Goal: Check status: Check status

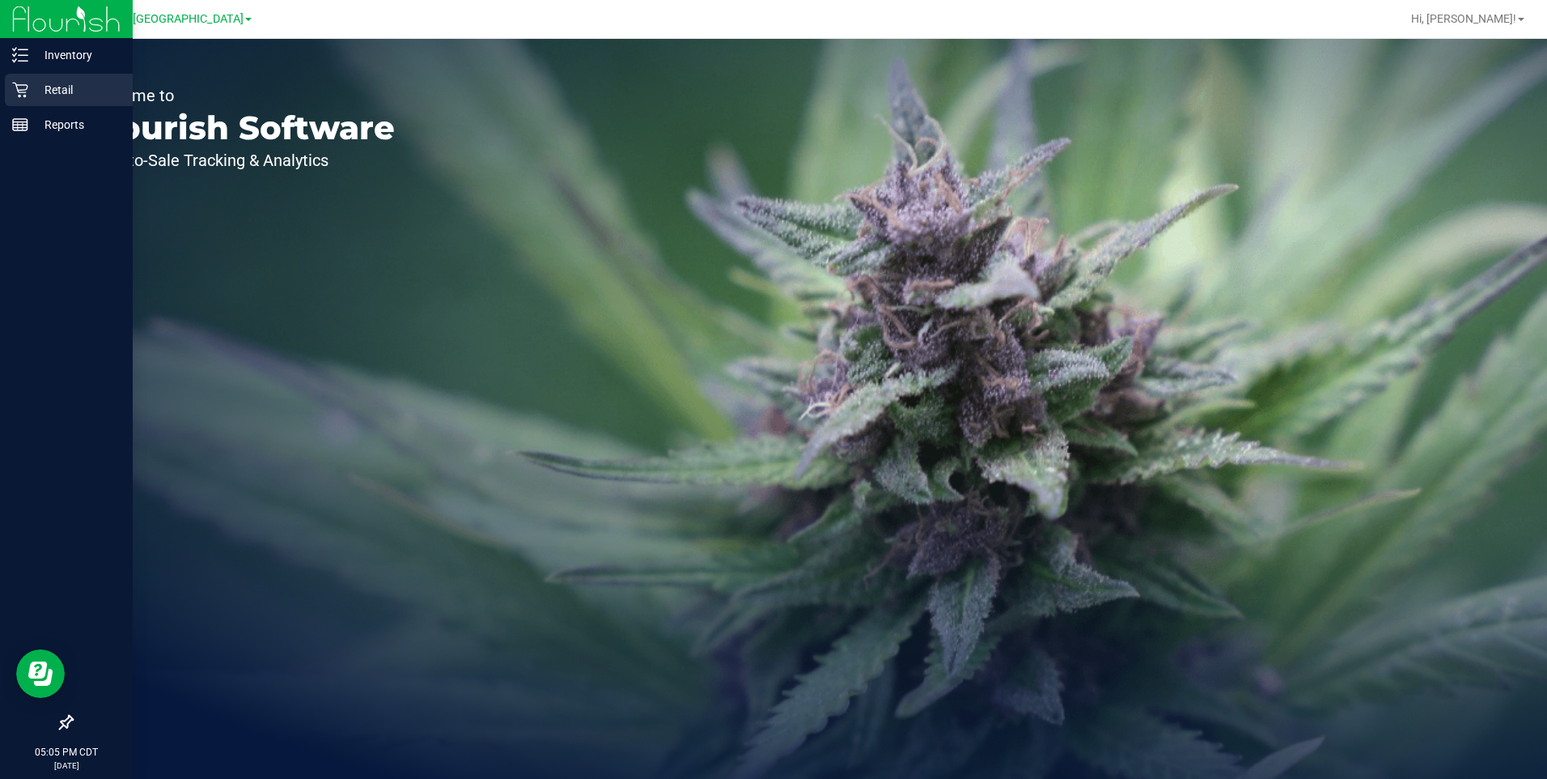
click at [50, 94] on p "Retail" at bounding box center [76, 89] width 97 height 19
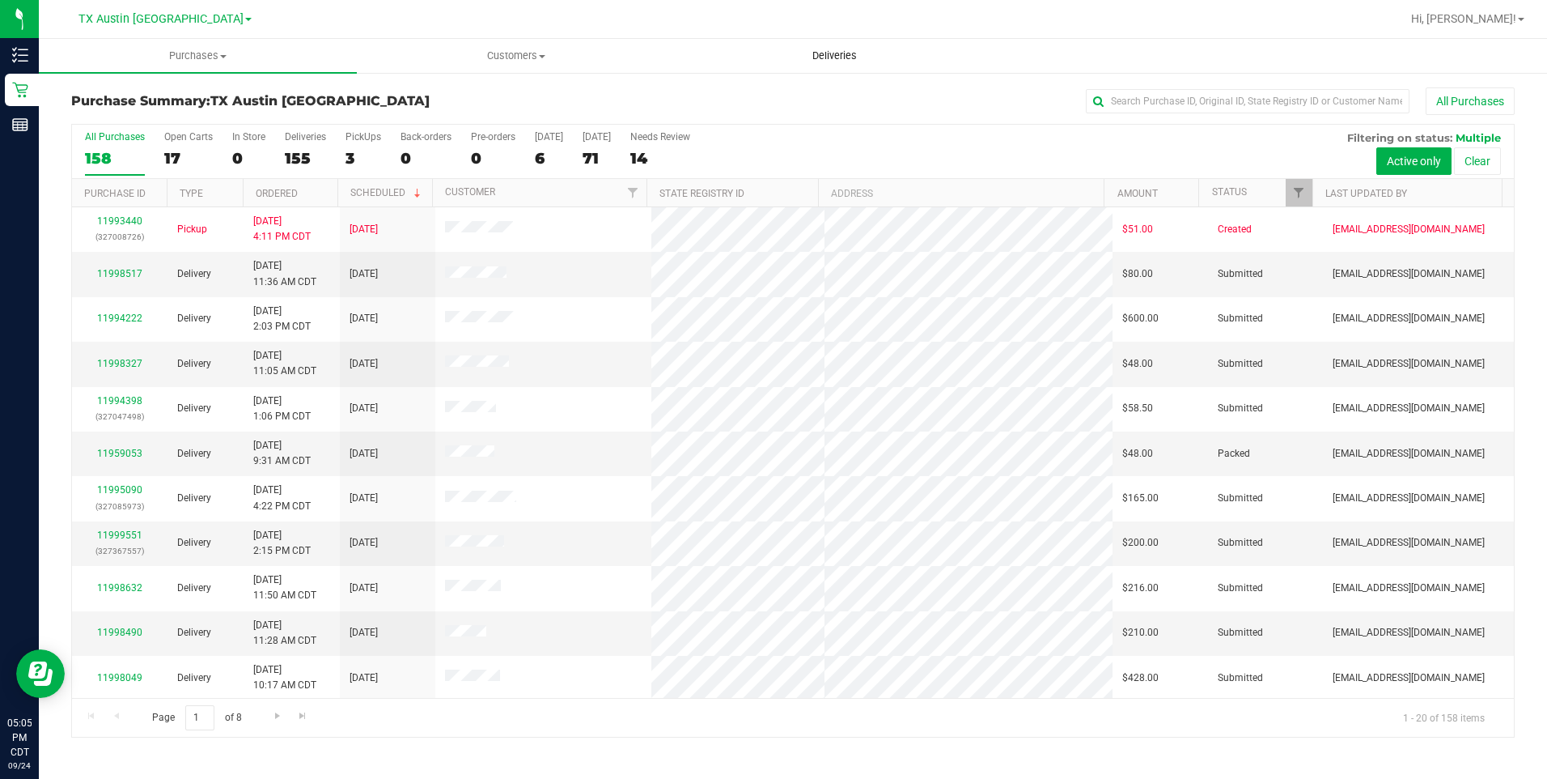
click at [830, 59] on span "Deliveries" at bounding box center [835, 56] width 88 height 15
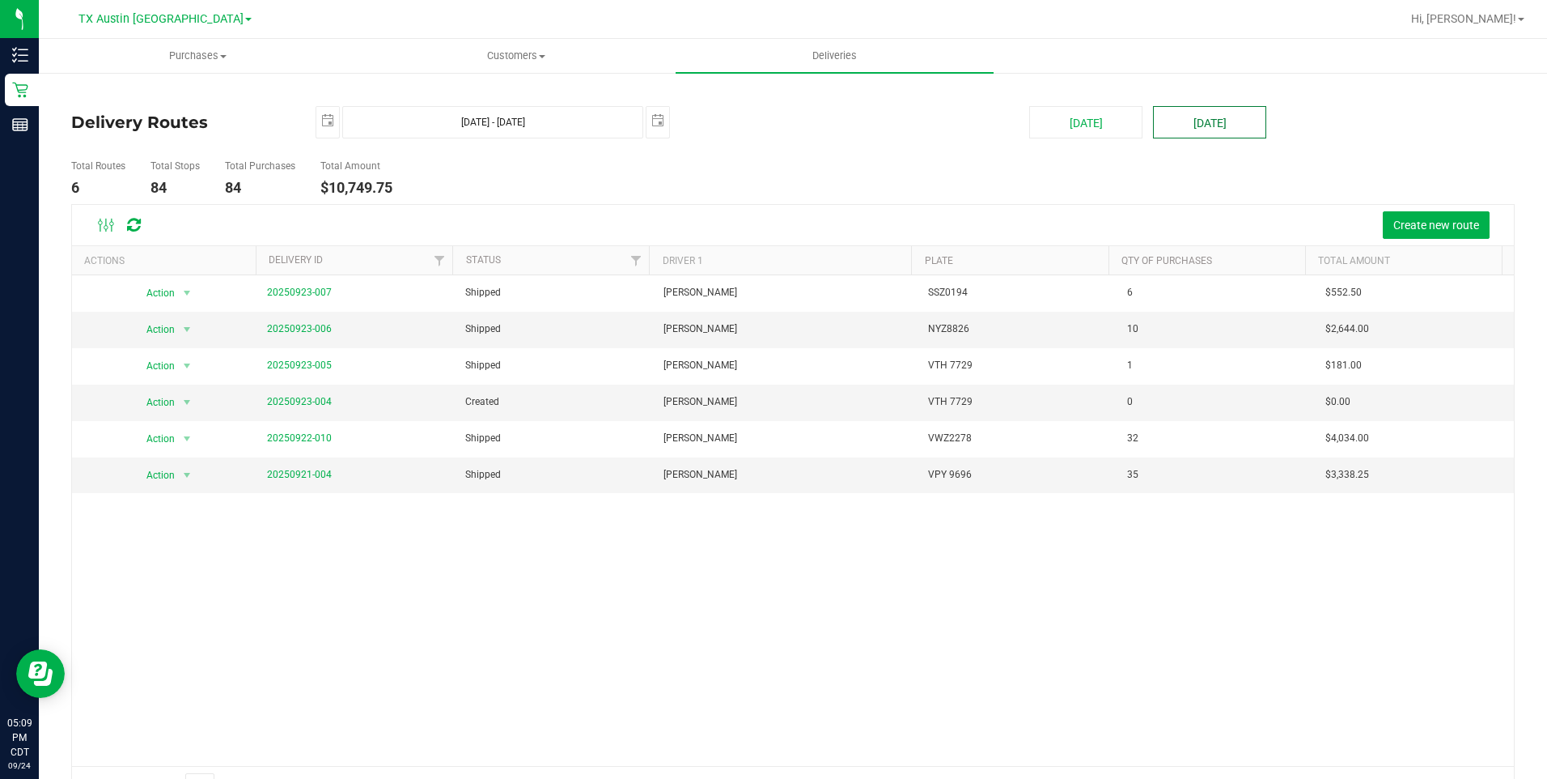
click at [1227, 130] on button "[DATE]" at bounding box center [1209, 122] width 113 height 32
type input "Sep 25, 2025 - Sep 25, 2025"
type input "2025-09-25"
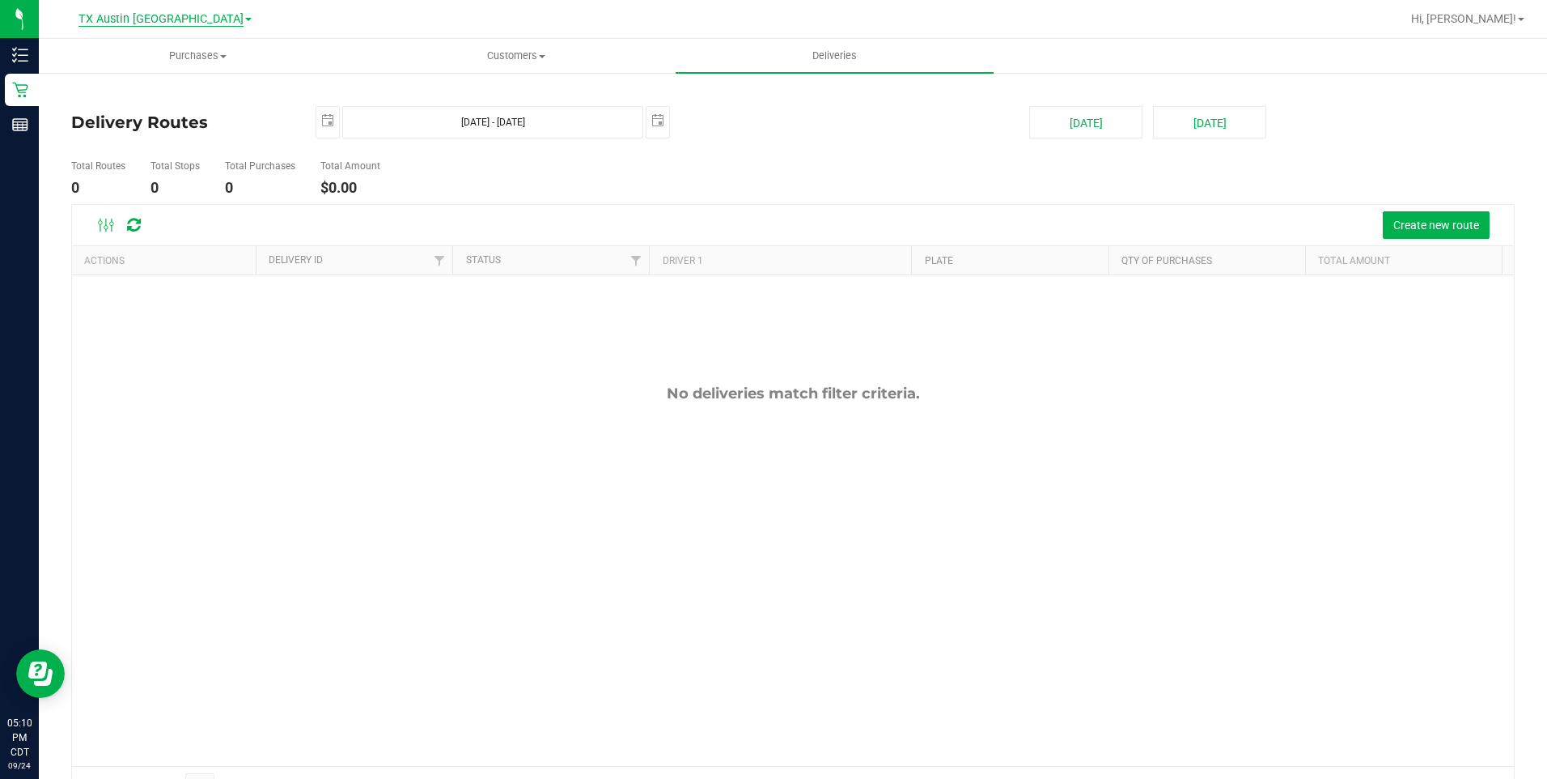
click at [171, 22] on span "TX Austin [GEOGRAPHIC_DATA]" at bounding box center [161, 19] width 165 height 15
click at [123, 75] on link "TX Plano Retail" at bounding box center [165, 79] width 236 height 22
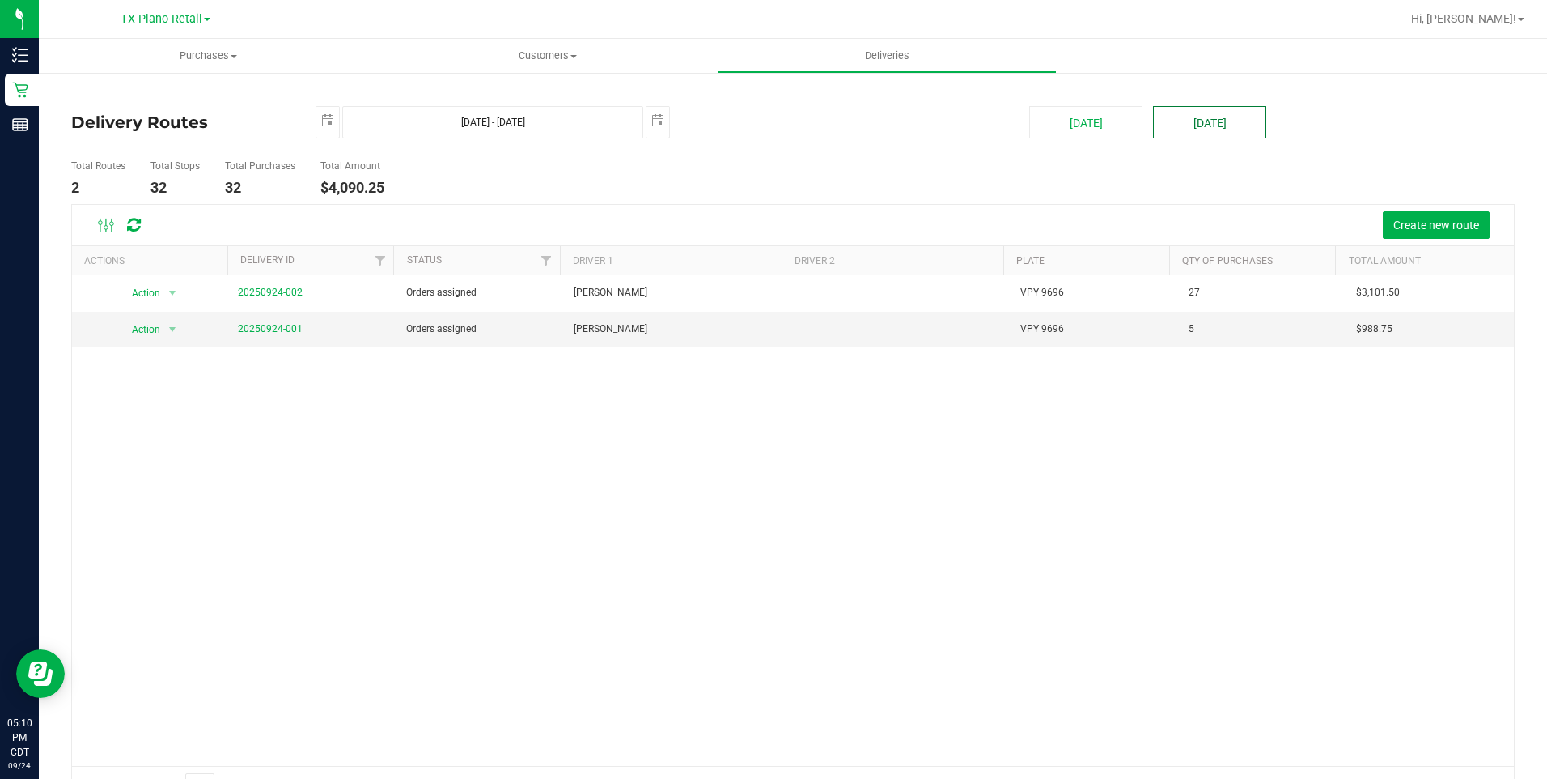
click at [1197, 126] on button "Tomorrow" at bounding box center [1209, 122] width 113 height 32
click at [186, 22] on span "TX Plano Retail" at bounding box center [162, 19] width 82 height 15
click at [129, 55] on link "TX Austin [GEOGRAPHIC_DATA]" at bounding box center [165, 57] width 236 height 22
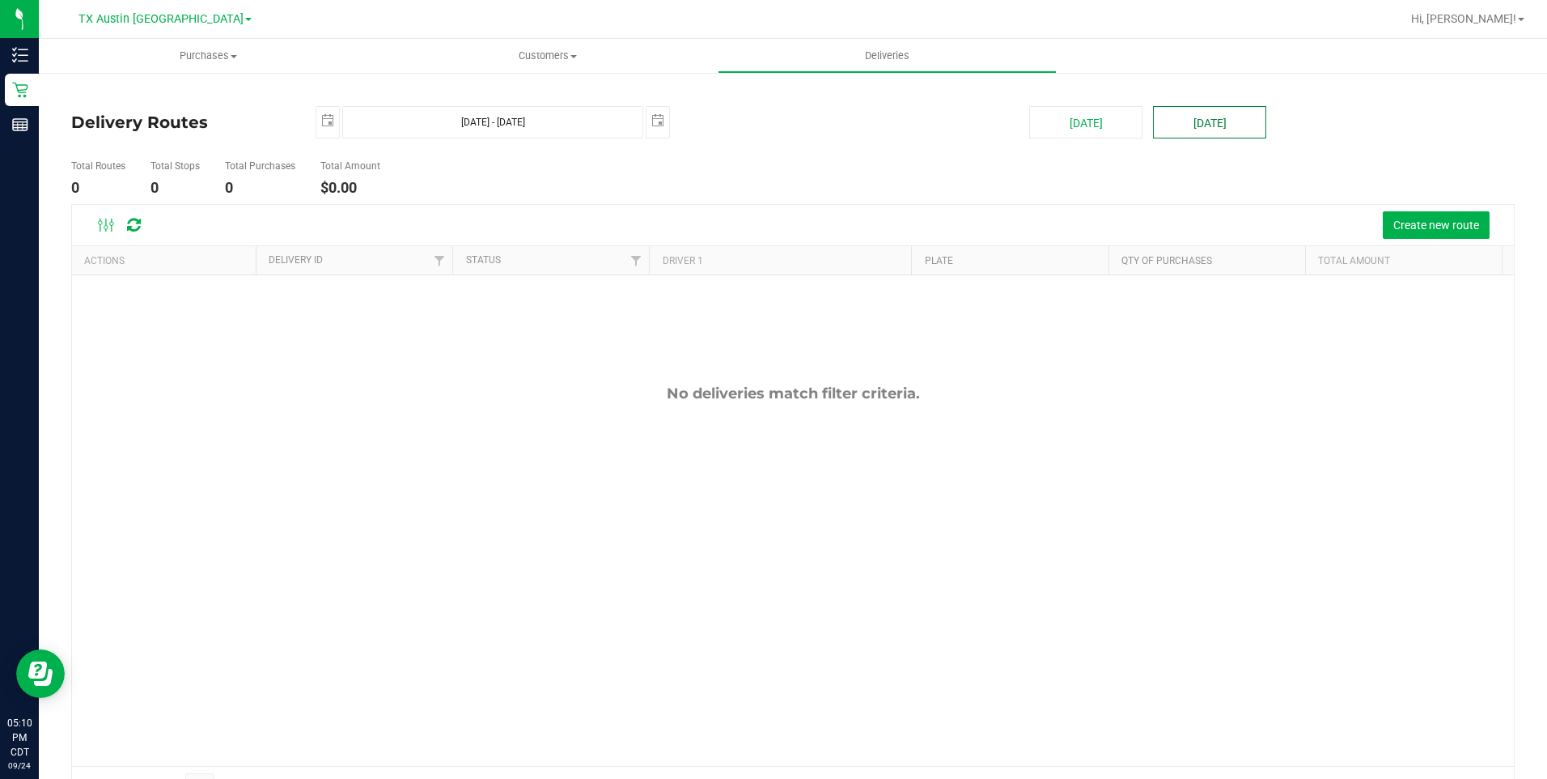
click at [1204, 121] on button "Tomorrow" at bounding box center [1209, 122] width 113 height 32
click at [162, 15] on span "TX Austin [GEOGRAPHIC_DATA]" at bounding box center [161, 19] width 165 height 15
click at [137, 95] on link "TX San Antonio Retail" at bounding box center [165, 100] width 236 height 22
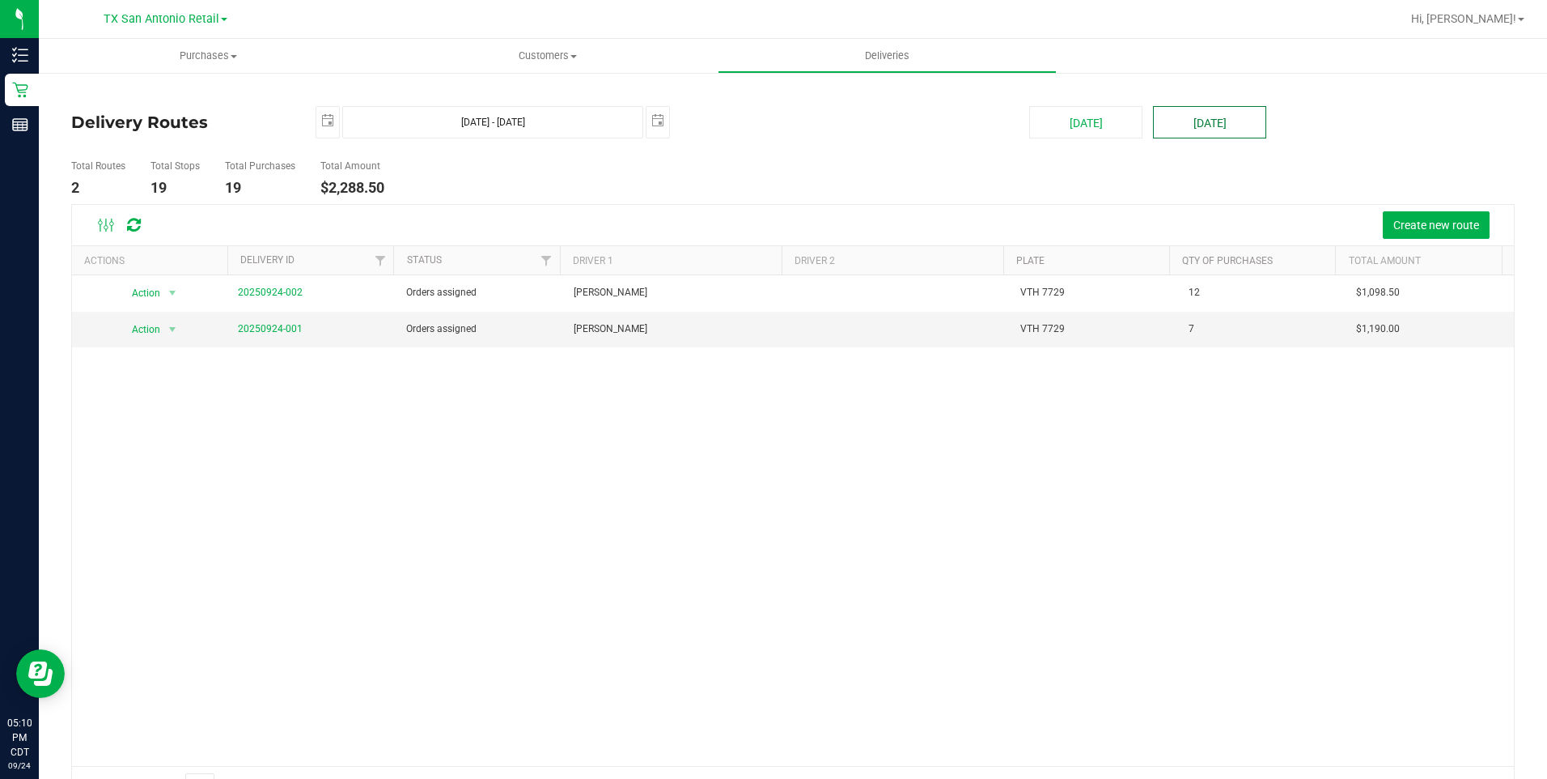
click at [1225, 125] on button "Tomorrow" at bounding box center [1209, 122] width 113 height 32
click at [150, 23] on span "TX San Antonio Retail" at bounding box center [162, 19] width 116 height 15
click at [115, 57] on link "TX Austin [GEOGRAPHIC_DATA]" at bounding box center [165, 57] width 236 height 22
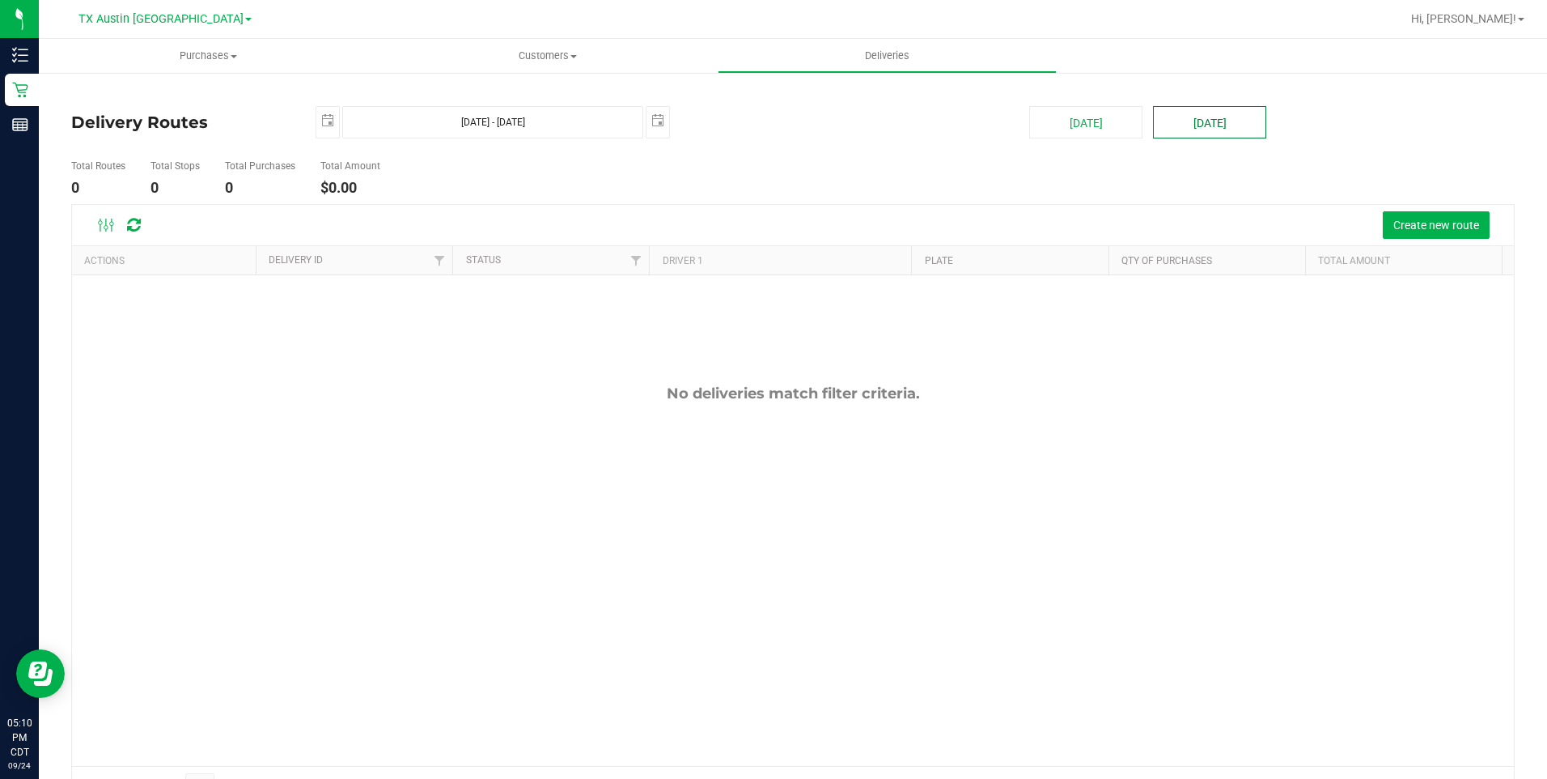
click at [1206, 111] on button "Tomorrow" at bounding box center [1209, 122] width 113 height 32
